Goal: Task Accomplishment & Management: Complete application form

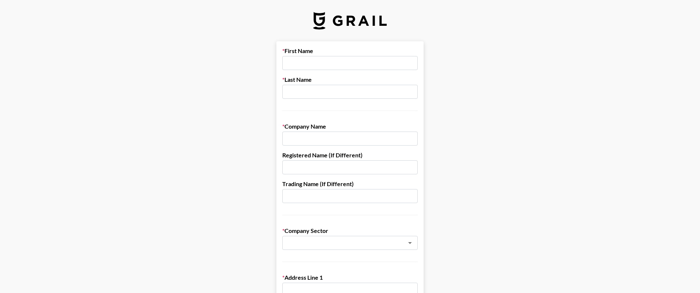
click at [311, 62] on input "text" at bounding box center [349, 63] width 135 height 14
type input "[PERSON_NAME]"
type input "O.H. Partners"
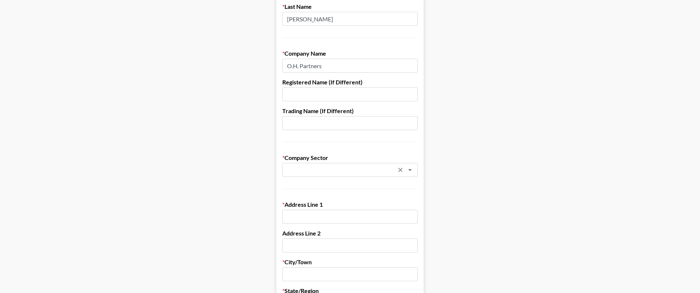
scroll to position [74, 0]
click at [412, 170] on icon "Open" at bounding box center [410, 169] width 9 height 9
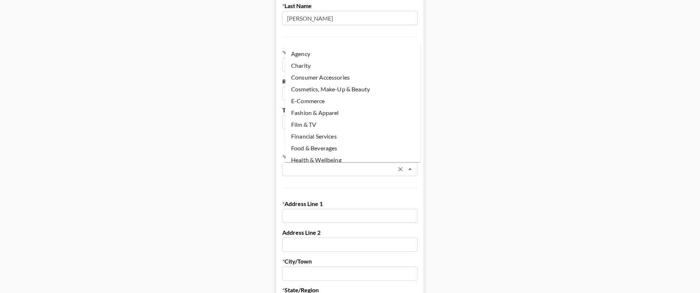
click at [335, 53] on li "Agency" at bounding box center [352, 54] width 135 height 12
type input "Agency"
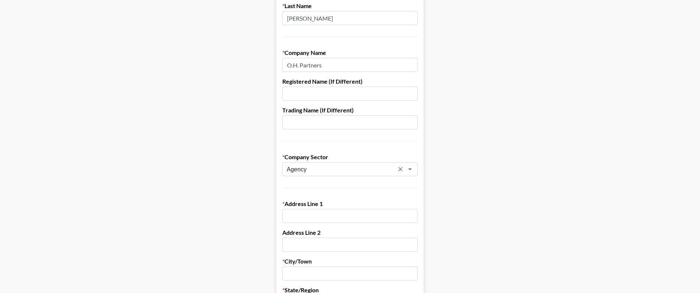
click at [480, 174] on main "First Name [PERSON_NAME] Last Name [PERSON_NAME] Company Name O.H. Partners Reg…" at bounding box center [350, 286] width 688 height 636
click at [412, 169] on icon "Open" at bounding box center [410, 169] width 4 height 2
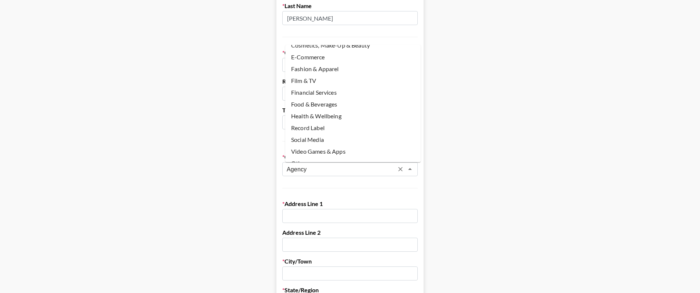
scroll to position [52, 0]
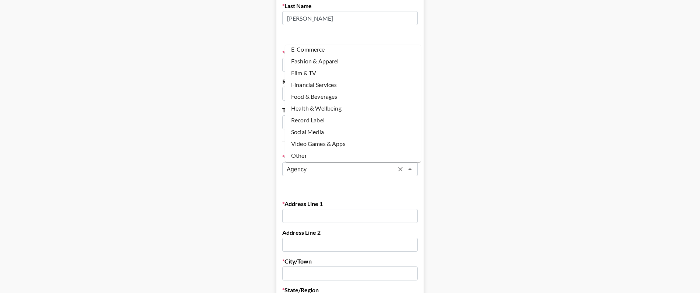
click at [520, 149] on main "First Name [PERSON_NAME] Last Name [PERSON_NAME] Company Name O.H. Partners Reg…" at bounding box center [350, 286] width 688 height 636
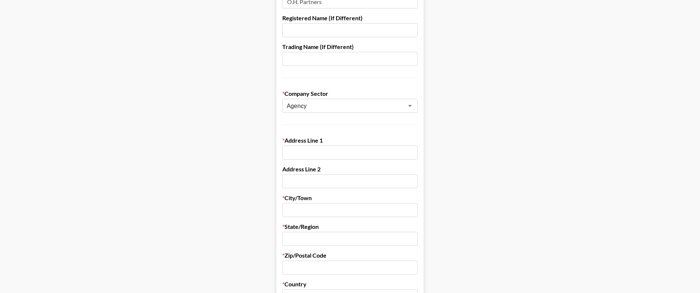
scroll to position [199, 0]
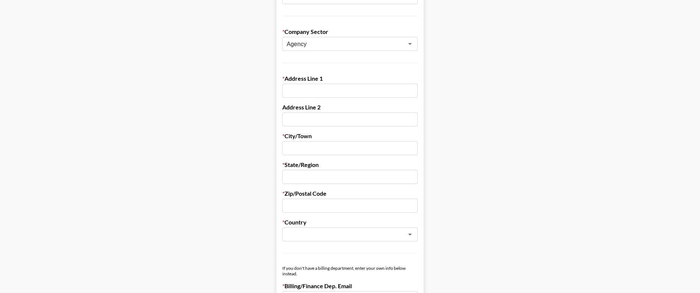
click at [339, 87] on input "text" at bounding box center [349, 91] width 135 height 14
type input "[STREET_ADDRESS]"
type input "Suite 1500"
click at [358, 155] on input "text" at bounding box center [349, 148] width 135 height 14
type input "Phoenix"
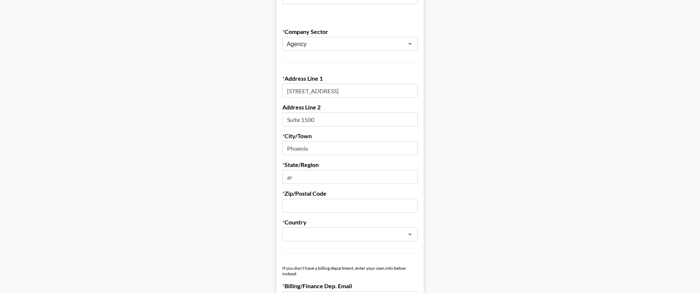
type input "a"
type input "[US_STATE]"
type input "85012"
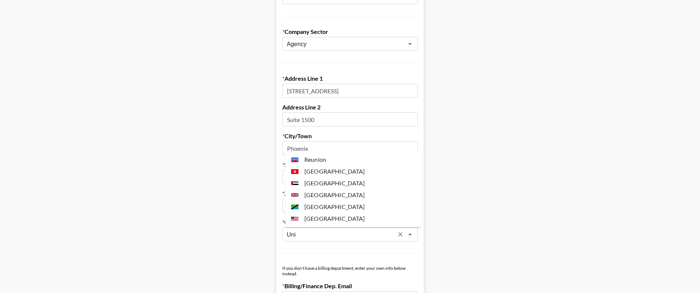
click at [348, 219] on li "[GEOGRAPHIC_DATA]" at bounding box center [352, 218] width 135 height 12
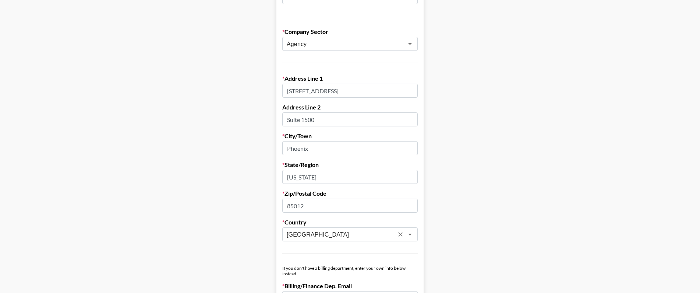
type input "[GEOGRAPHIC_DATA]"
click at [534, 217] on main "First Name [PERSON_NAME] Last Name [PERSON_NAME] Company Name O.H. Partners Reg…" at bounding box center [350, 160] width 688 height 636
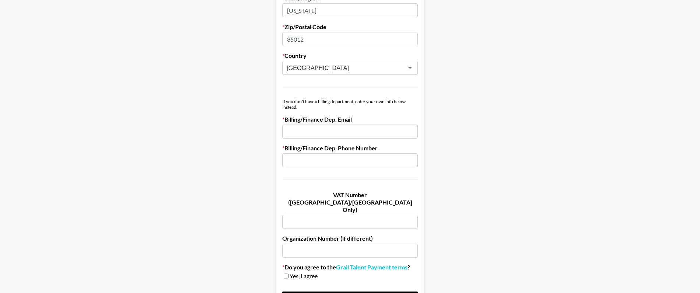
scroll to position [368, 0]
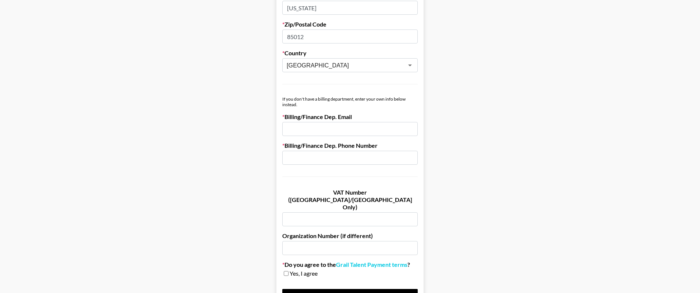
click at [325, 133] on input "email" at bounding box center [349, 129] width 135 height 14
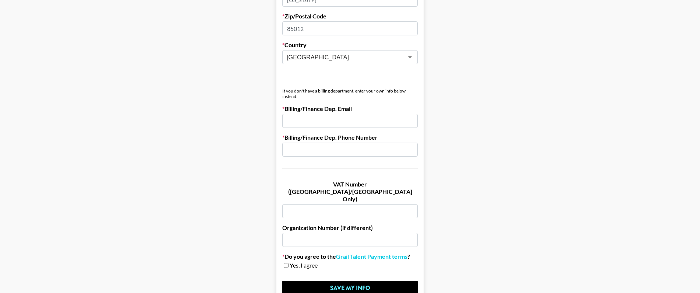
scroll to position [374, 0]
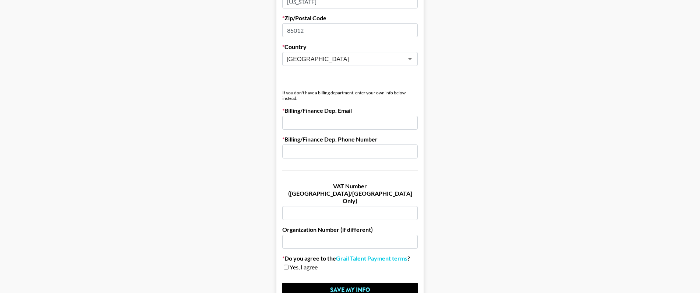
click at [289, 264] on input "checkbox" at bounding box center [286, 266] width 5 height 5
checkbox input "true"
click at [310, 125] on input "email" at bounding box center [349, 123] width 135 height 14
click at [286, 120] on input "email" at bounding box center [349, 123] width 135 height 14
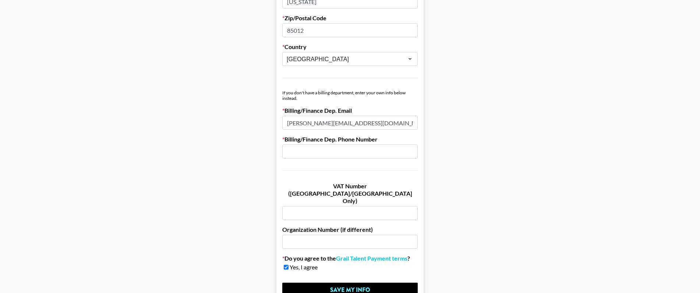
type input "[PERSON_NAME][EMAIL_ADDRESS][DOMAIN_NAME]"
paste input "602) 254-5159"
click at [304, 153] on input "602) 254-5159" at bounding box center [349, 151] width 135 height 14
type input "[PHONE_NUMBER]"
drag, startPoint x: 469, startPoint y: 207, endPoint x: 465, endPoint y: 212, distance: 6.8
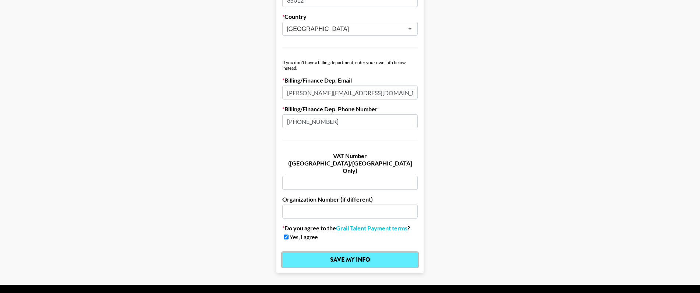
click at [402, 252] on input "Save My Info" at bounding box center [349, 259] width 135 height 15
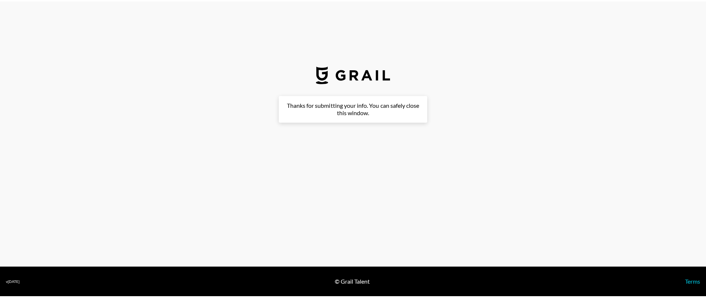
scroll to position [0, 0]
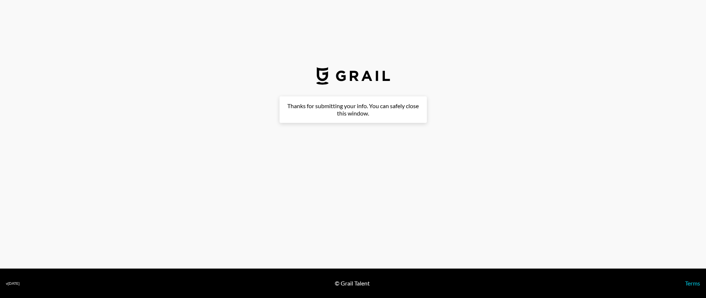
click at [526, 126] on main "First Name [PERSON_NAME] Last Name [PERSON_NAME] Company Name O.H. Partners Reg…" at bounding box center [353, 148] width 694 height 105
